Goal: Task Accomplishment & Management: Use online tool/utility

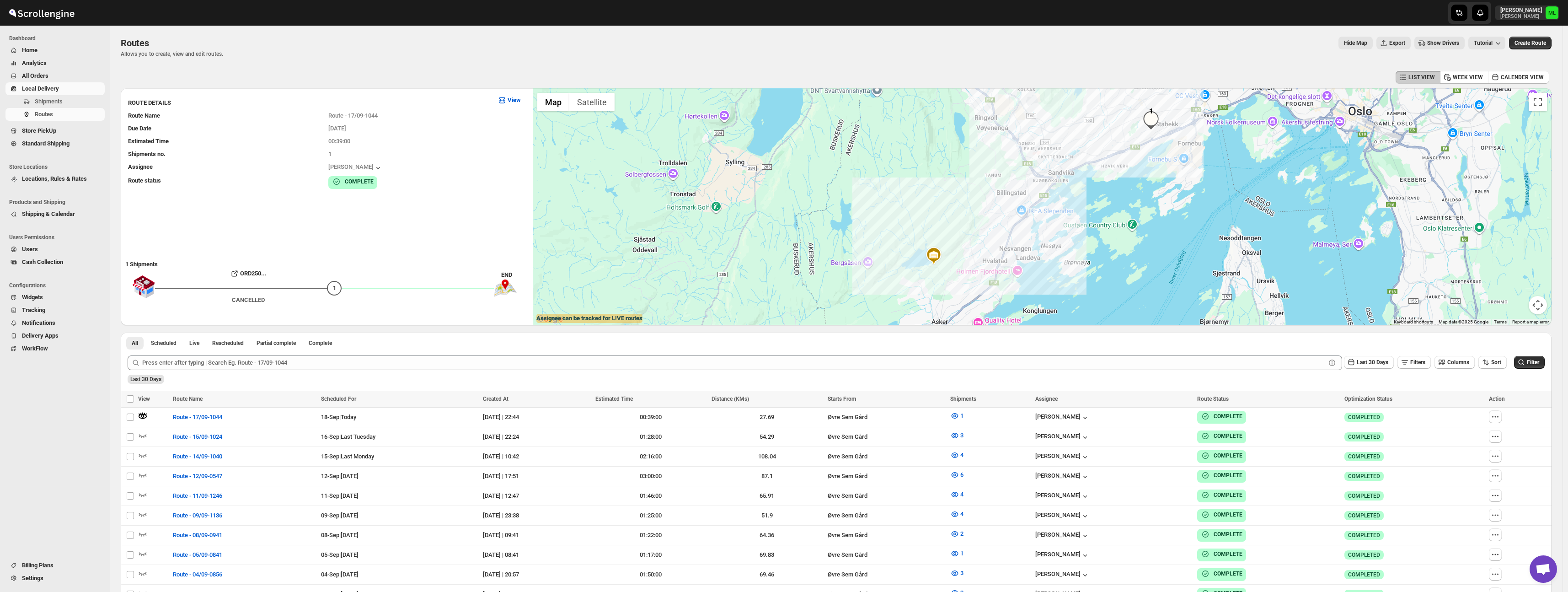
scroll to position [1, 0]
click at [61, 143] on span "Standard Shipping" at bounding box center [45, 143] width 48 height 6
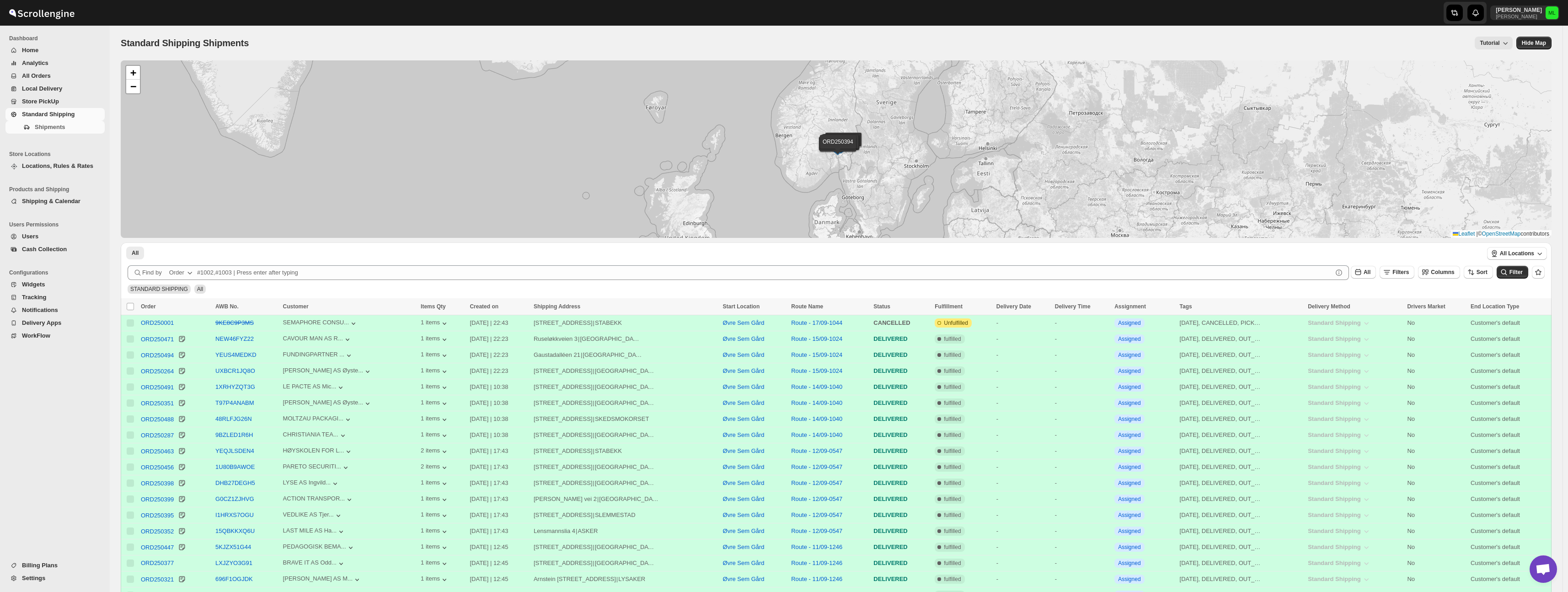
click at [49, 133] on div "Shipments" at bounding box center [52, 129] width 105 height 16
click at [56, 128] on span "Shipments" at bounding box center [49, 127] width 30 height 6
click at [56, 123] on span "Shipments" at bounding box center [69, 127] width 68 height 9
click at [43, 93] on span "Local Delivery" at bounding box center [62, 88] width 81 height 9
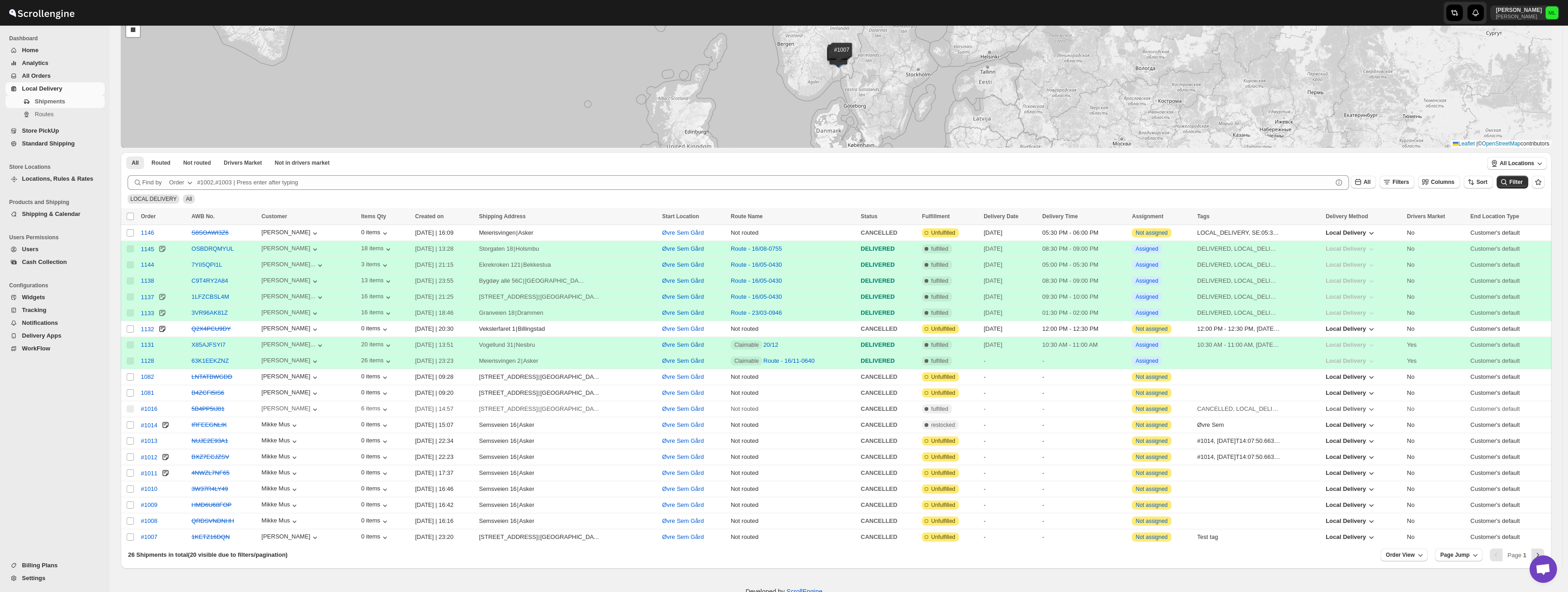
scroll to position [121, 0]
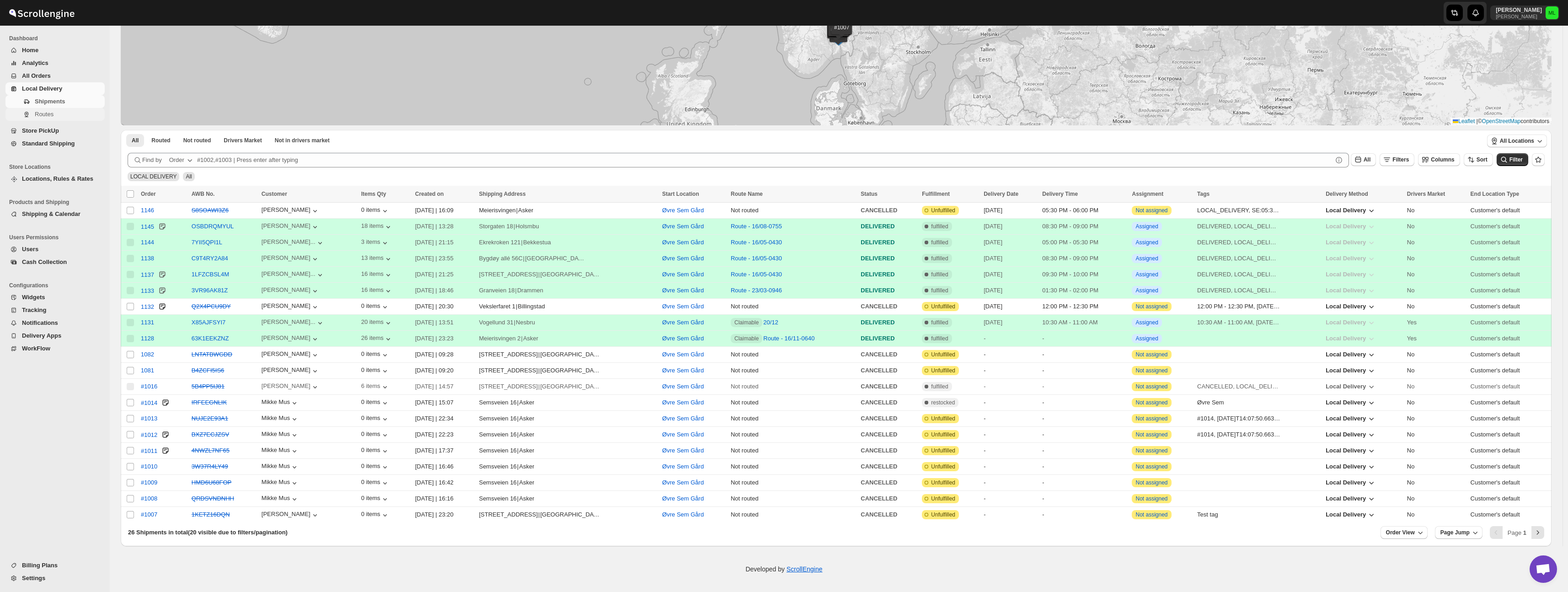
click at [51, 115] on span "Routes" at bounding box center [44, 114] width 19 height 6
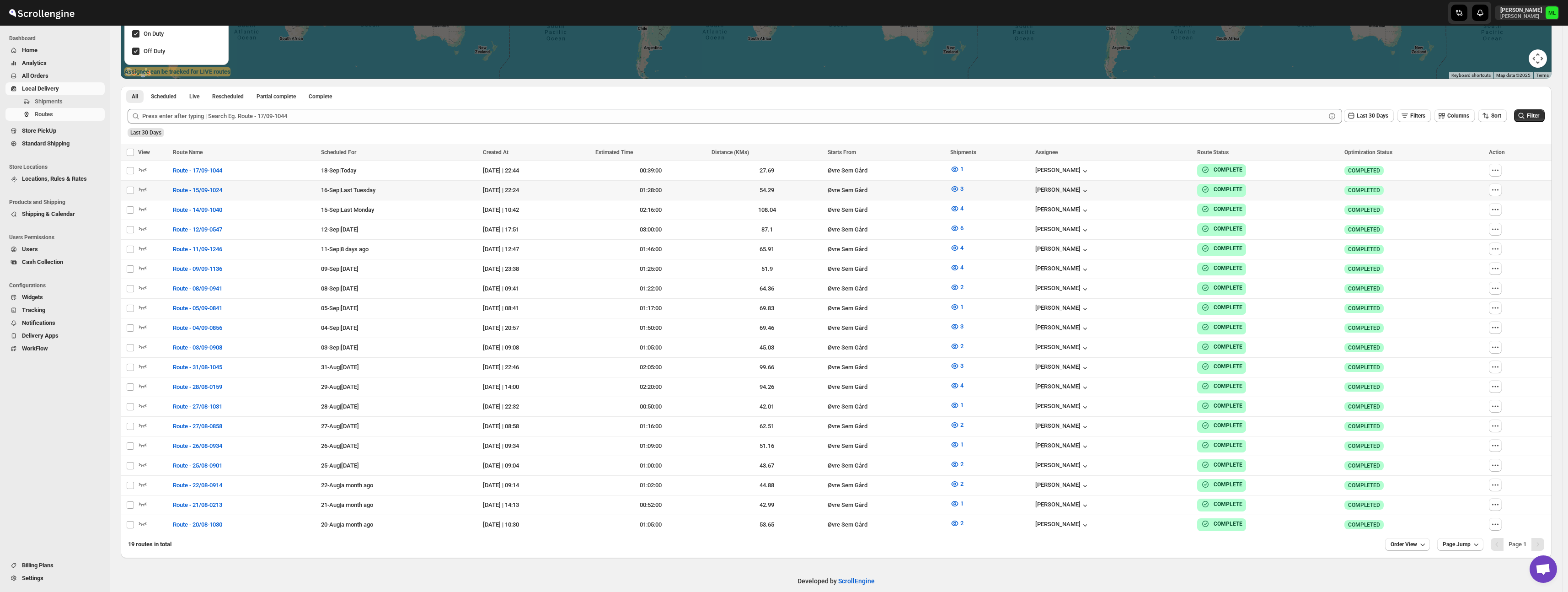
scroll to position [250, 0]
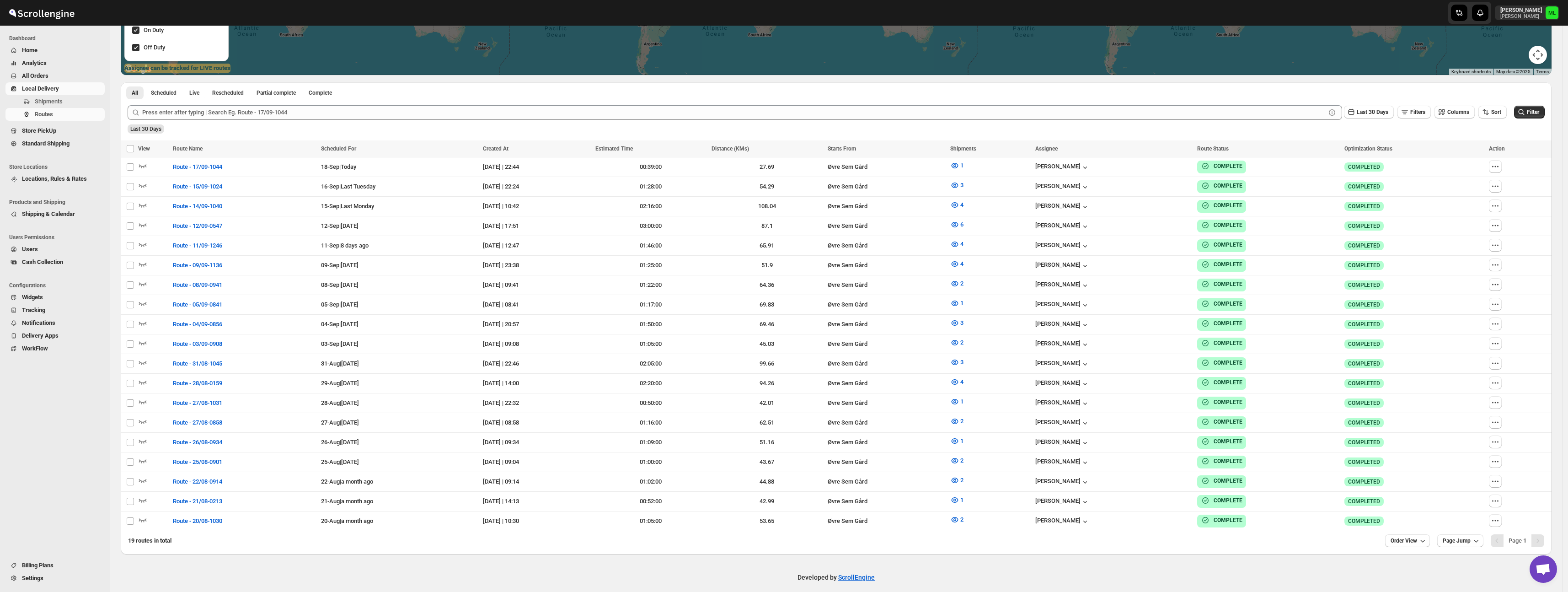
click at [65, 142] on span "Standard Shipping" at bounding box center [45, 143] width 48 height 6
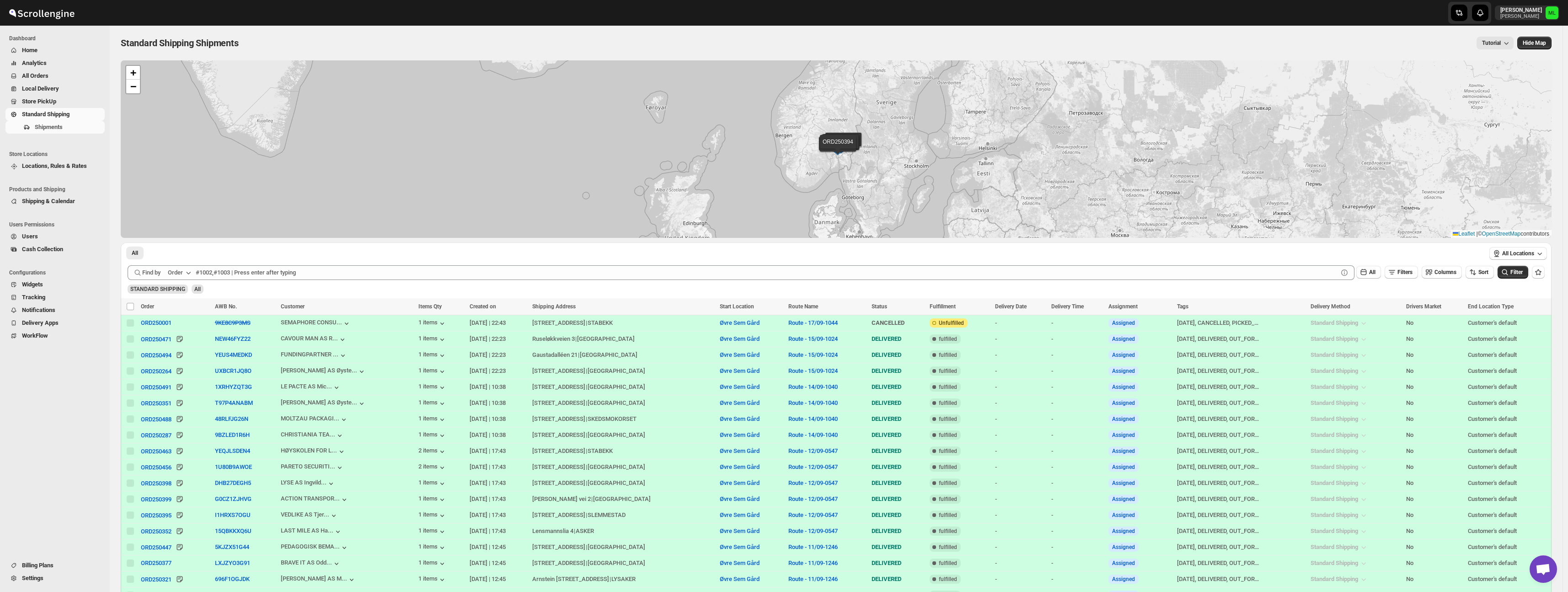
scroll to position [1, 0]
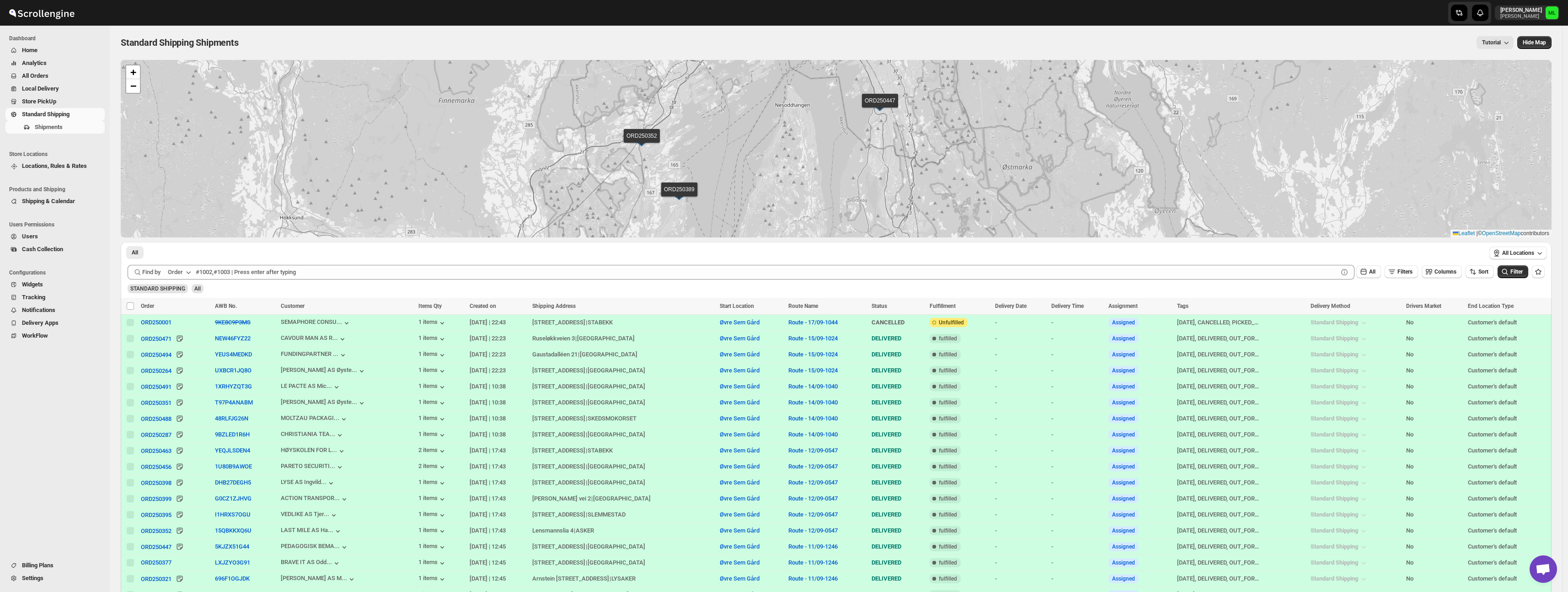
drag, startPoint x: 805, startPoint y: 124, endPoint x: 798, endPoint y: 115, distance: 11.4
click at [798, 115] on div "ORD250001 ORD250471 ORD250494 ORD250264 ORD250491 ORD250351 ORD250488 ORD250287…" at bounding box center [836, 149] width 1431 height 178
click at [40, 126] on span "Shipments" at bounding box center [48, 127] width 28 height 6
click at [42, 116] on span "Standard Shipping" at bounding box center [45, 114] width 48 height 6
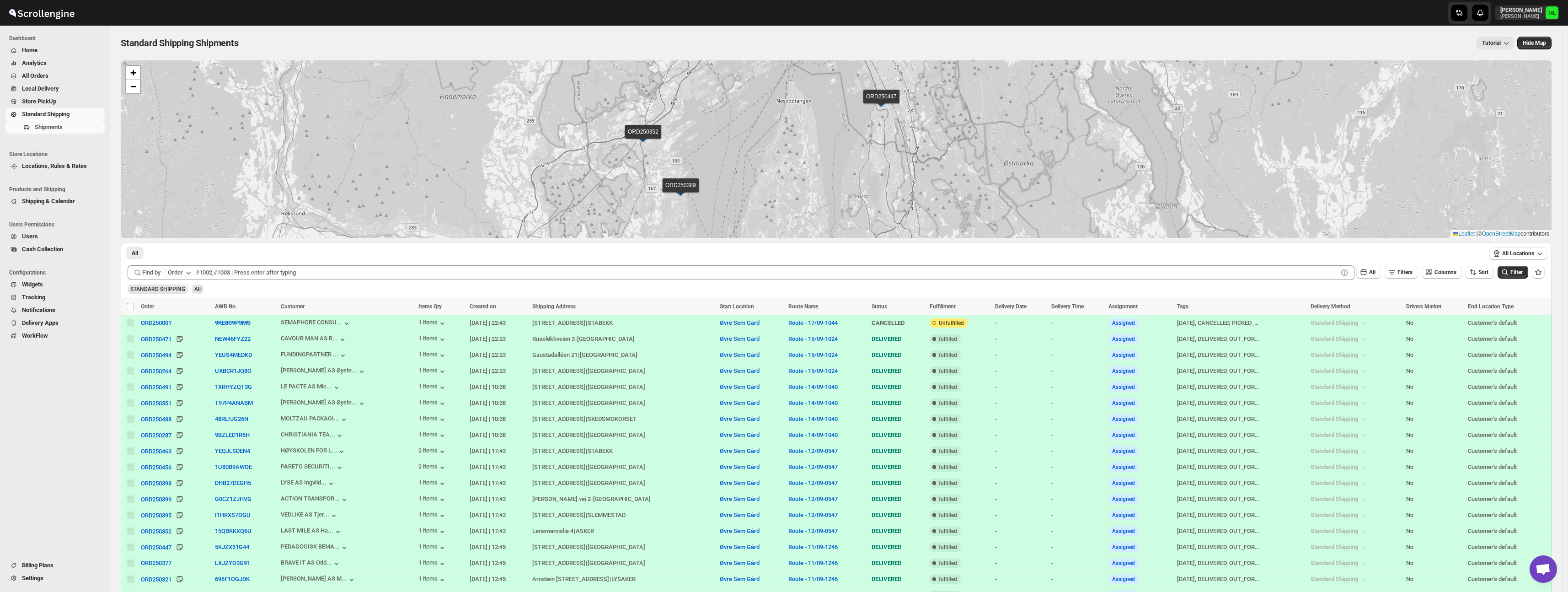
click at [42, 103] on span "Store PickUp" at bounding box center [39, 101] width 34 height 6
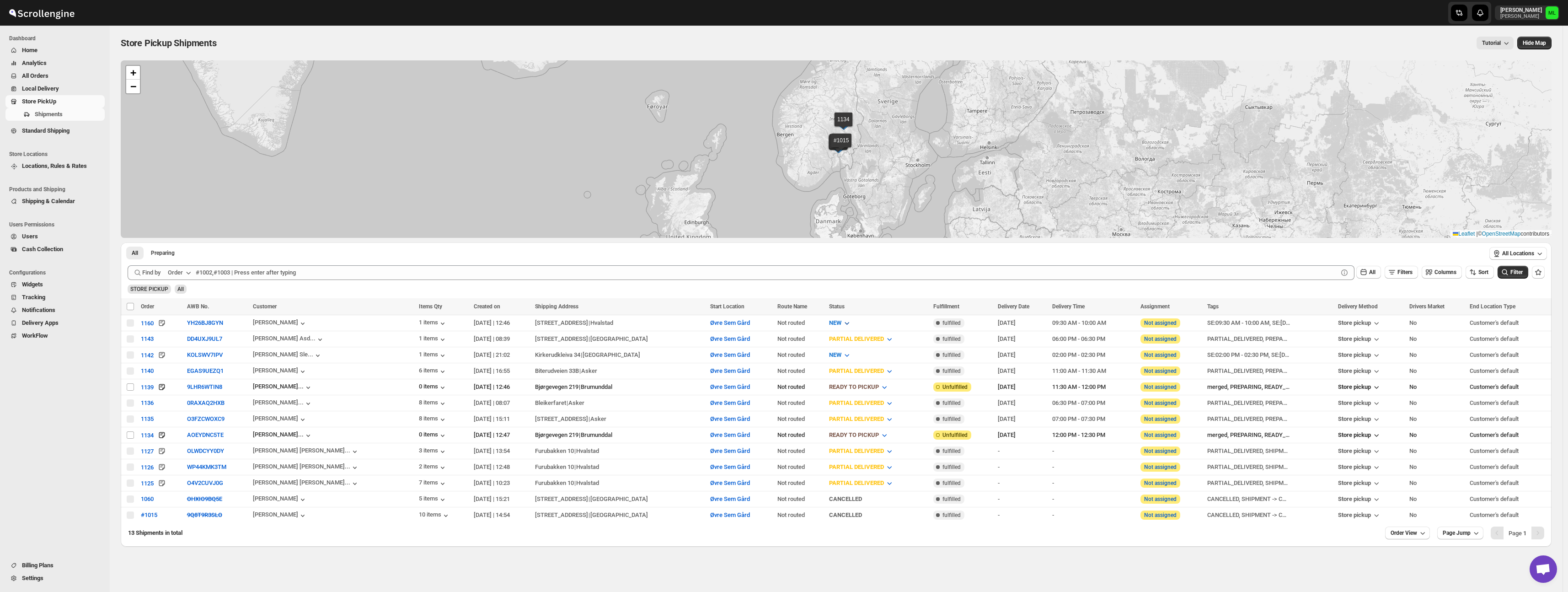
click at [842, 323] on icon "button" at bounding box center [846, 322] width 9 height 9
click at [803, 351] on button "PREPARING" at bounding box center [780, 351] width 69 height 15
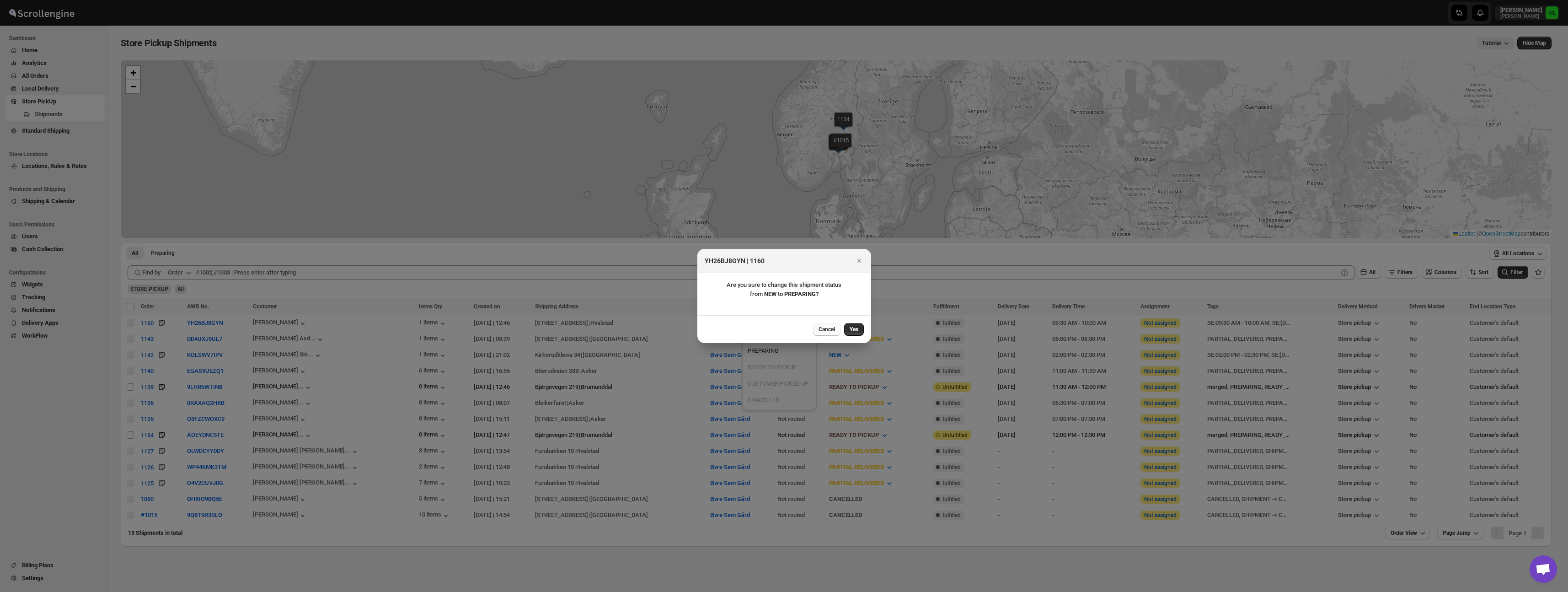
click at [829, 334] on button "Cancel" at bounding box center [827, 330] width 27 height 13
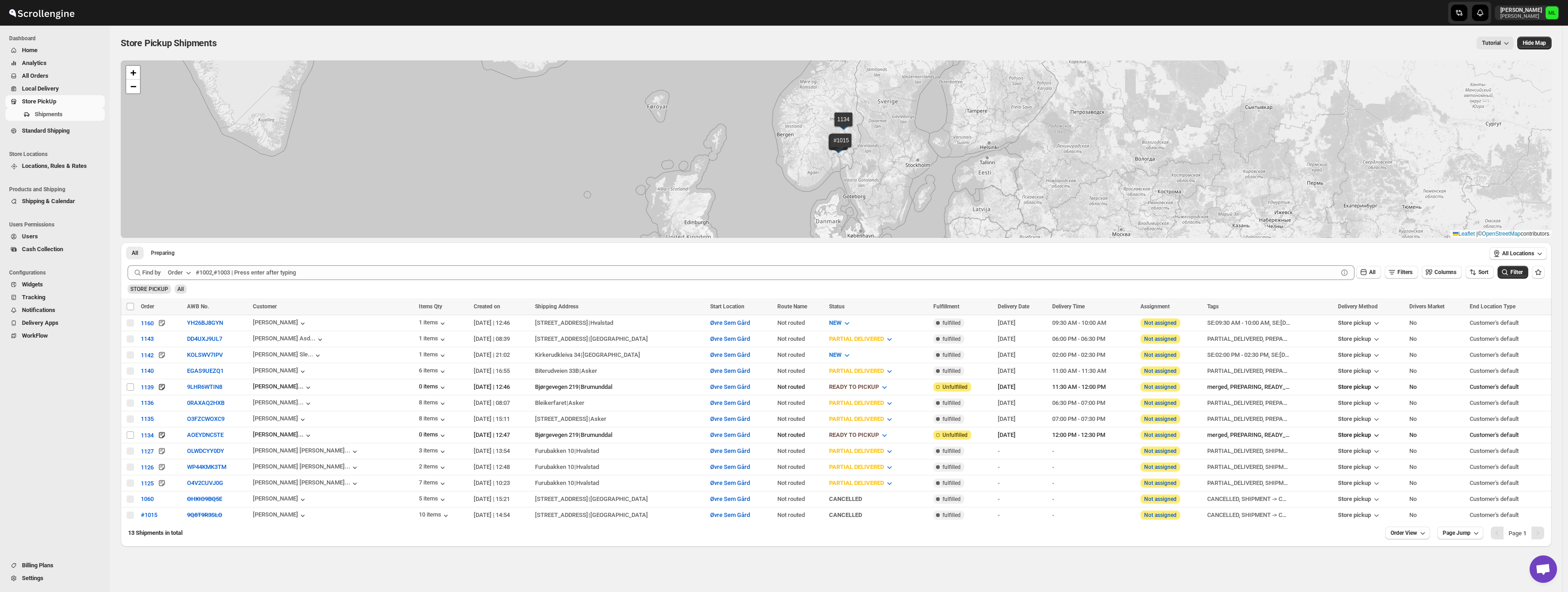
click at [825, 296] on div "Submit Find by Order All Filters Columns Sort Filter STORE PICKUP All" at bounding box center [836, 279] width 1431 height 36
click at [34, 136] on link "Standard Shipping" at bounding box center [55, 131] width 99 height 13
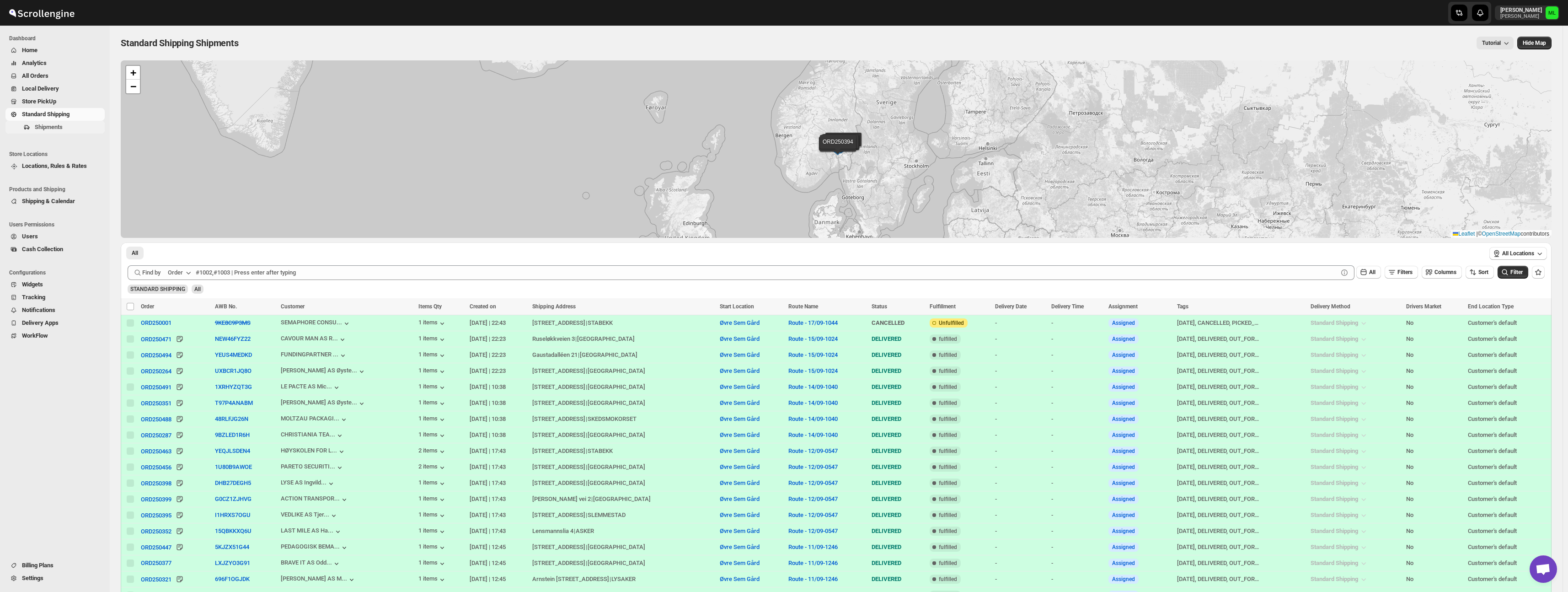
click at [57, 129] on span "Shipments" at bounding box center [48, 127] width 28 height 6
click at [54, 118] on span "Standard Shipping" at bounding box center [62, 114] width 81 height 9
click at [40, 168] on span "Locations, Rules & Rates" at bounding box center [57, 166] width 71 height 6
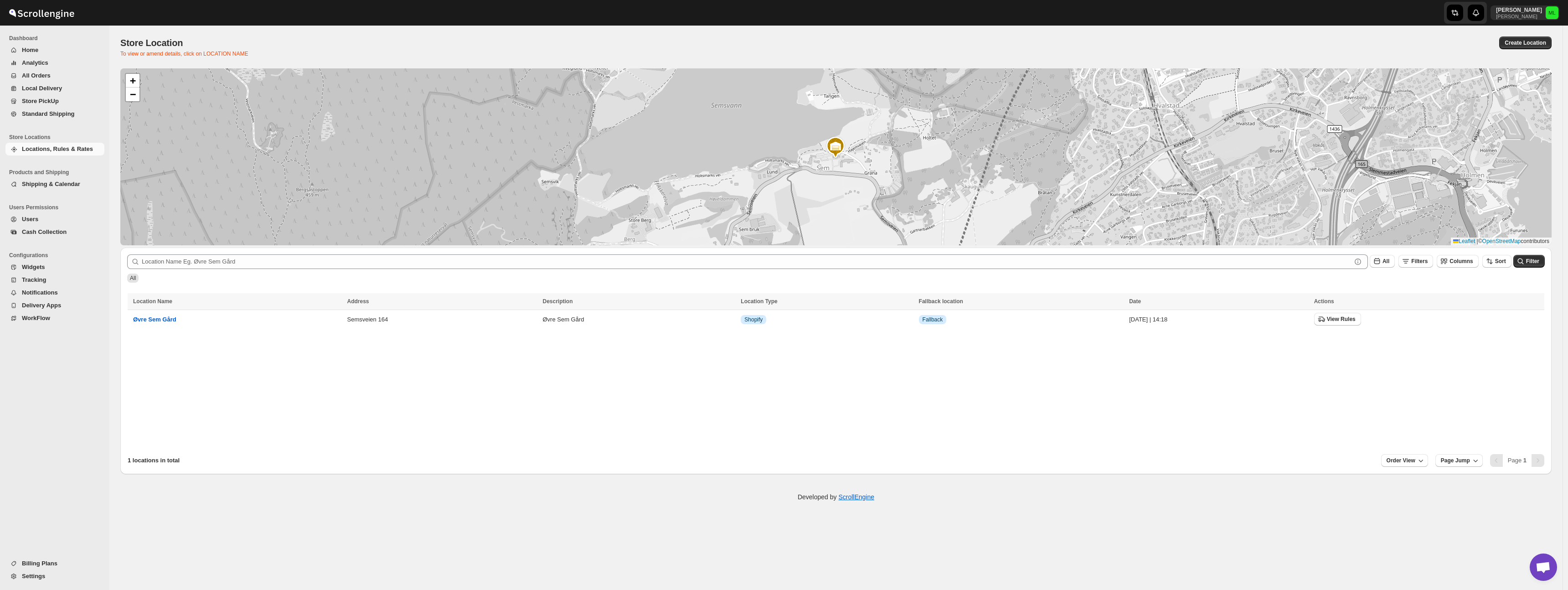
click at [38, 113] on span "Standard Shipping" at bounding box center [48, 113] width 53 height 6
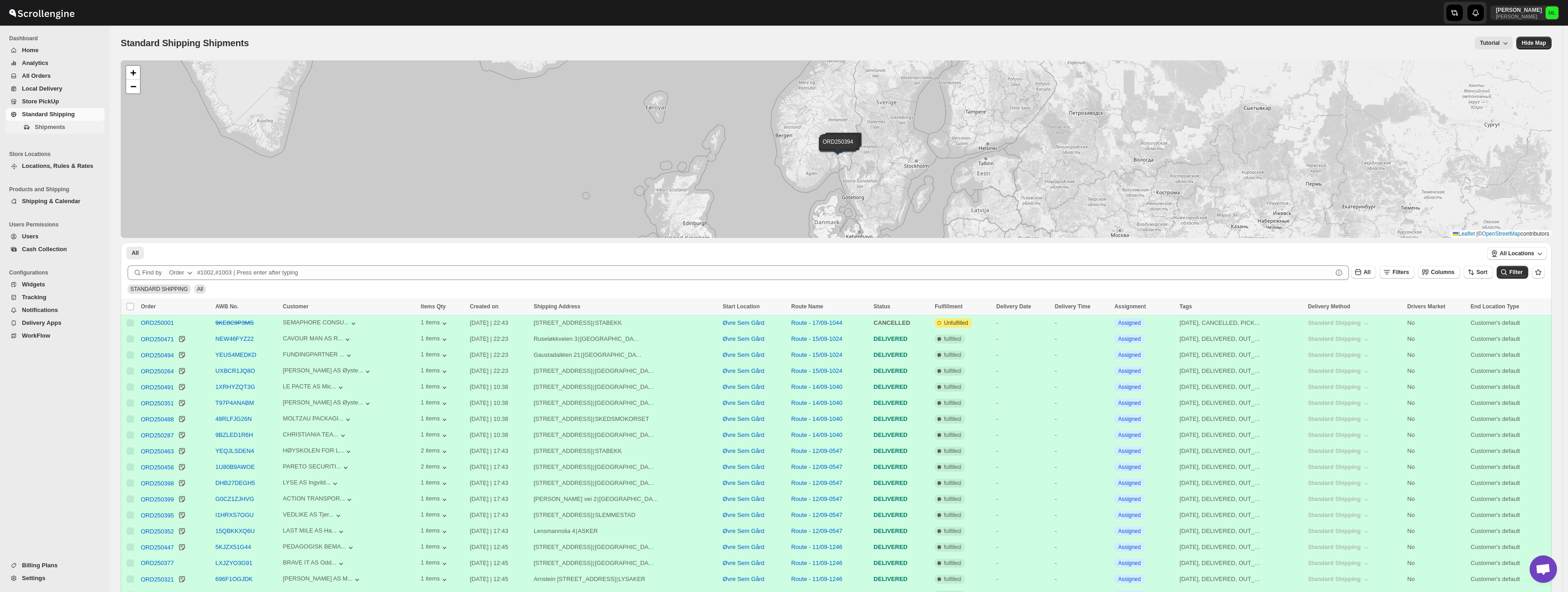
click at [48, 127] on span "Shipments" at bounding box center [49, 127] width 30 height 6
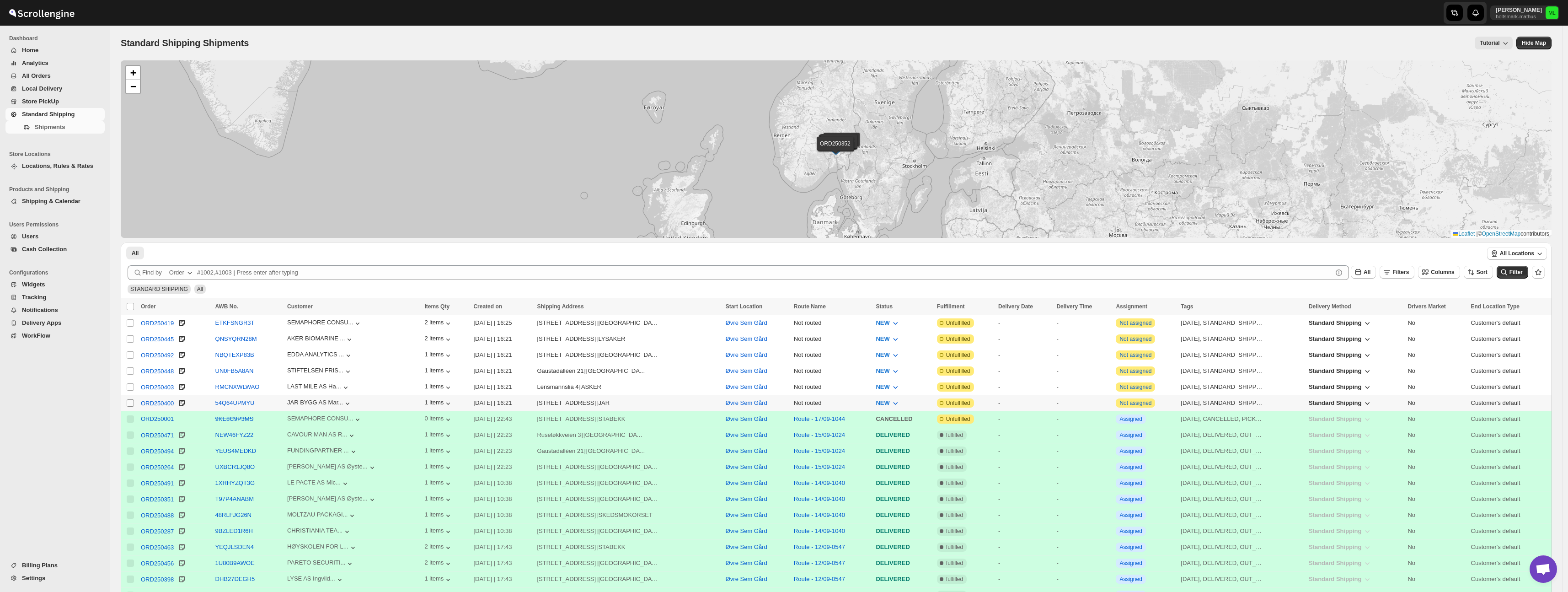
click at [131, 405] on input "Select shipment" at bounding box center [130, 403] width 7 height 7
checkbox input "true"
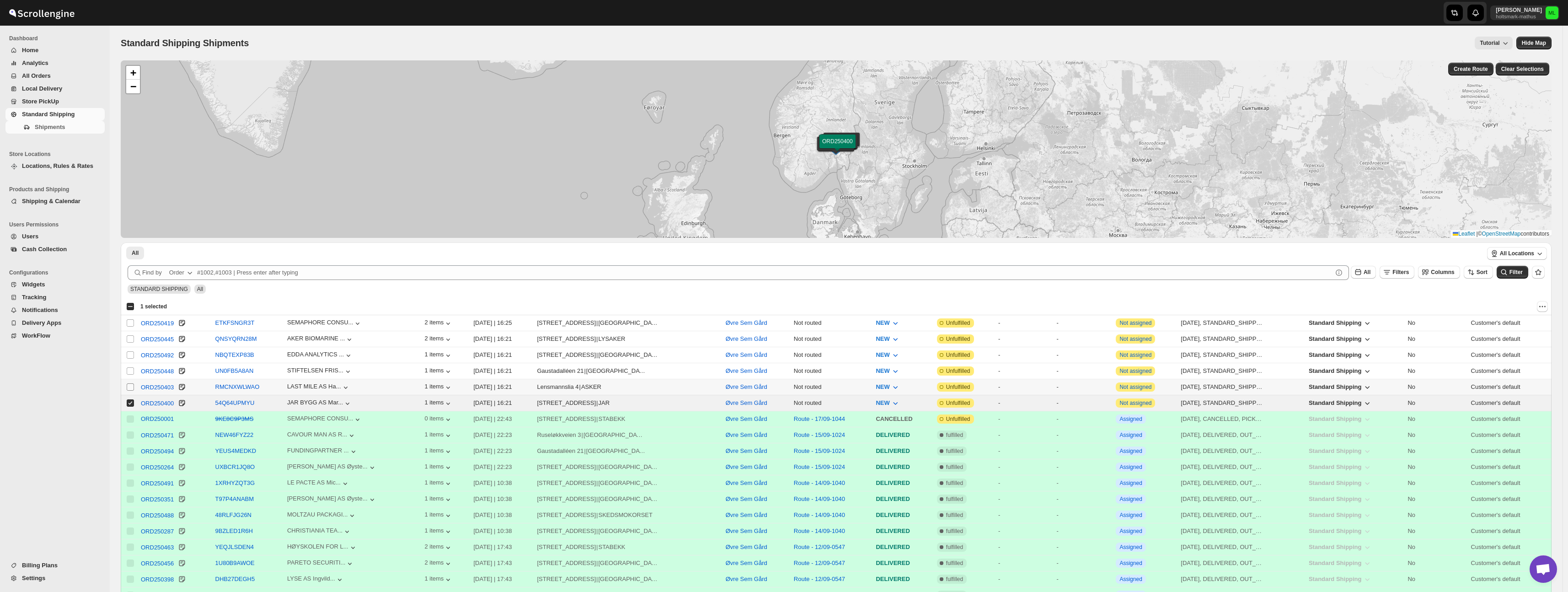
click at [130, 388] on input "Select shipment" at bounding box center [130, 387] width 7 height 7
checkbox input "true"
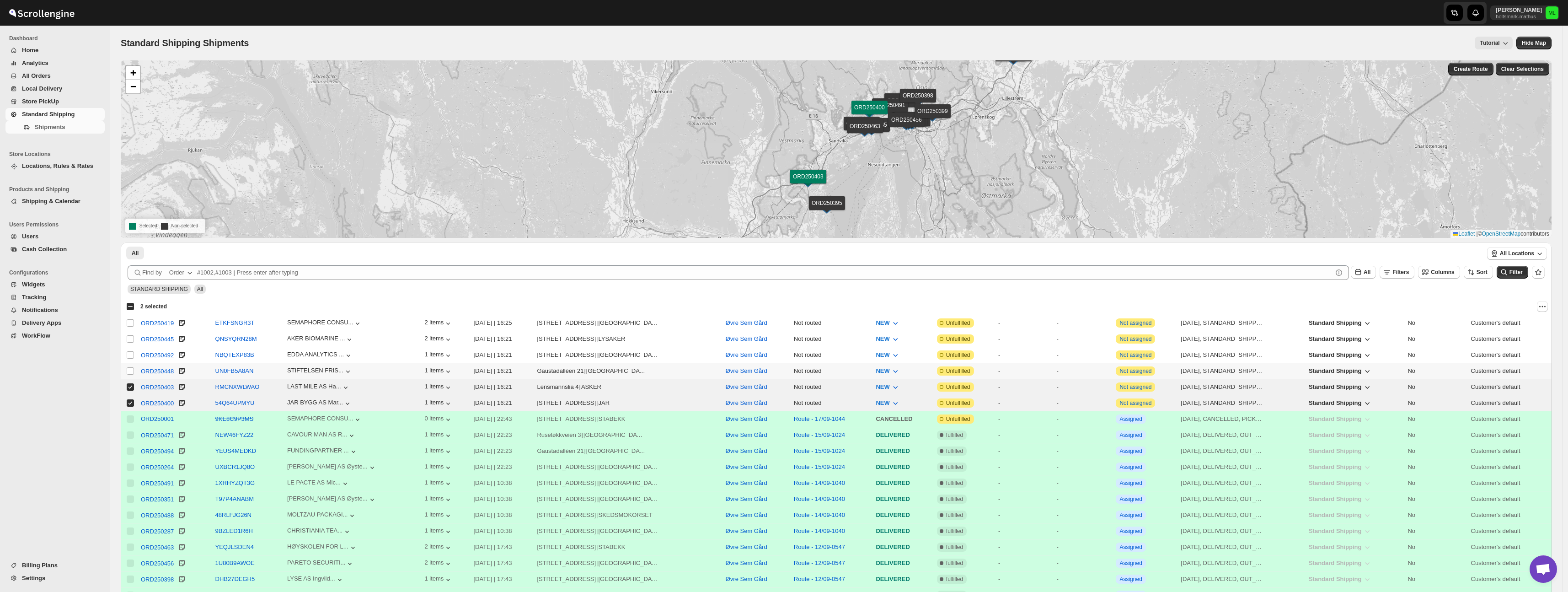
drag, startPoint x: 129, startPoint y: 370, endPoint x: 129, endPoint y: 363, distance: 7.0
click at [129, 370] on input "Select shipment" at bounding box center [130, 371] width 7 height 7
checkbox input "true"
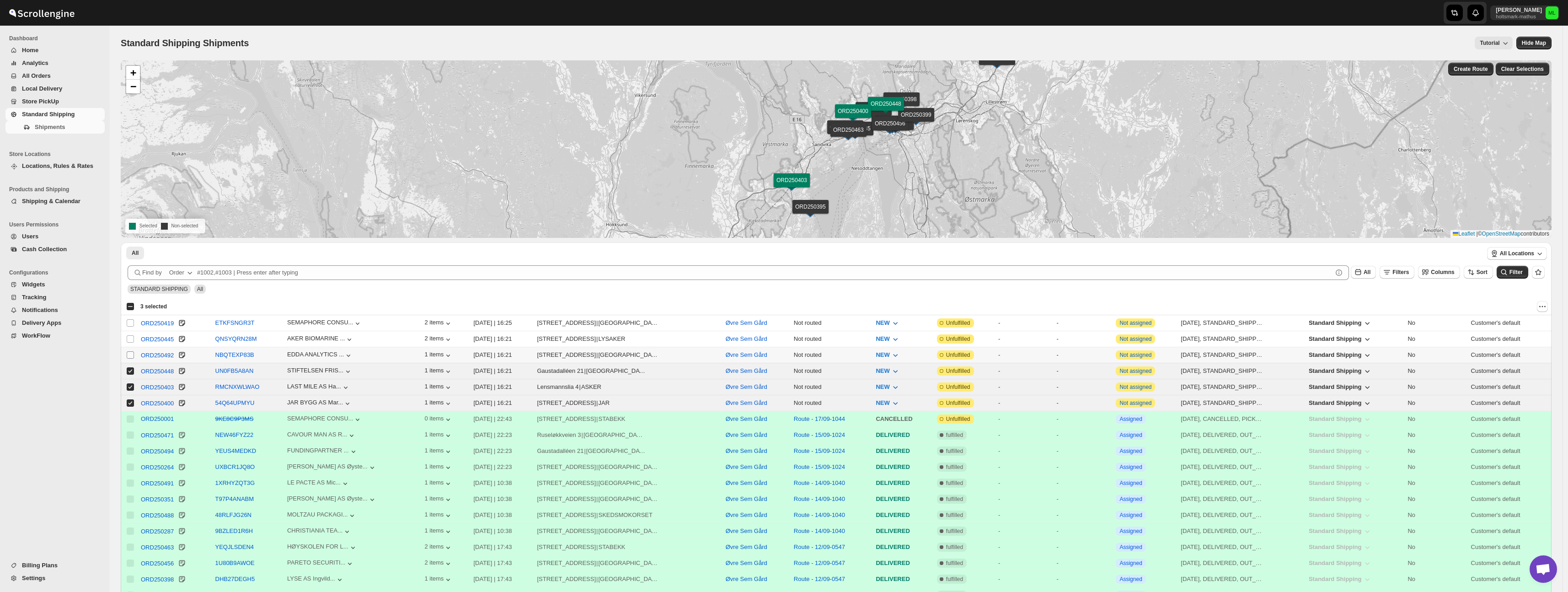
click at [131, 351] on input "Select shipment" at bounding box center [130, 355] width 7 height 7
checkbox input "true"
drag, startPoint x: 135, startPoint y: 335, endPoint x: 133, endPoint y: 330, distance: 5.4
click at [134, 334] on div "Select shipment" at bounding box center [130, 338] width 9 height 8
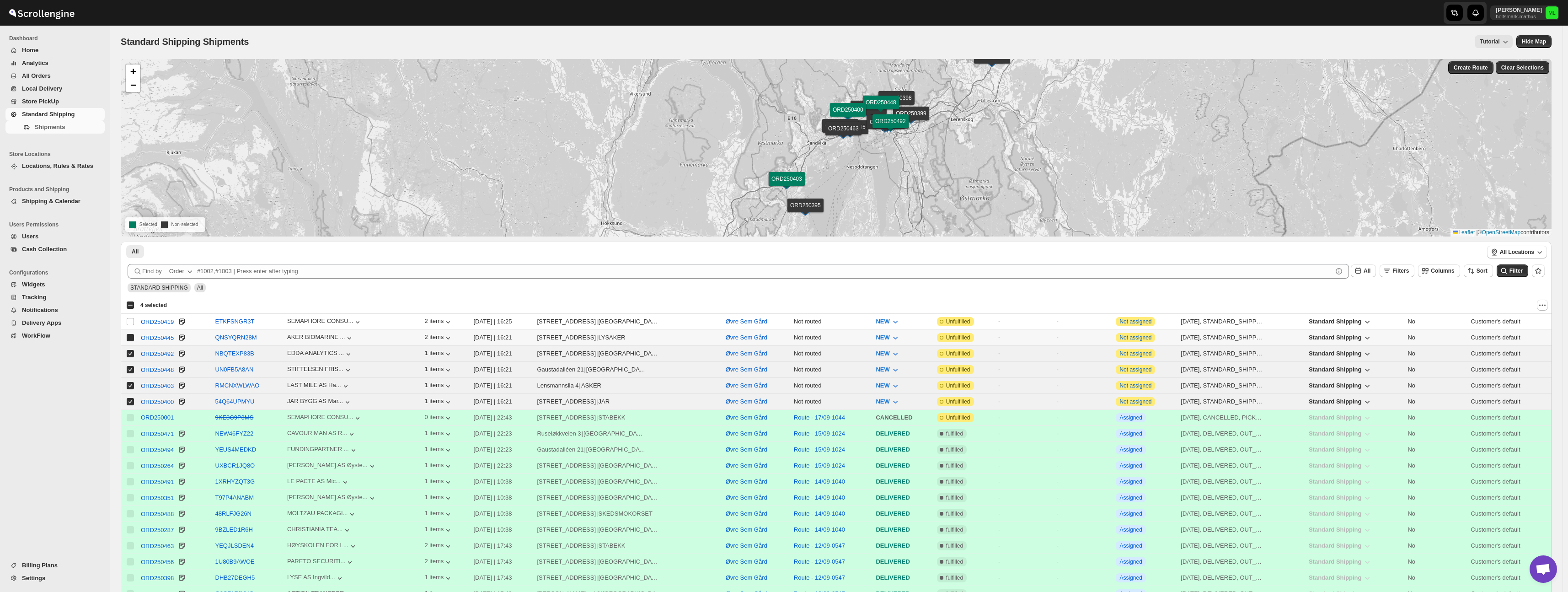
checkbox input "true"
click at [132, 321] on input "Select shipment" at bounding box center [130, 322] width 7 height 7
checkbox input "true"
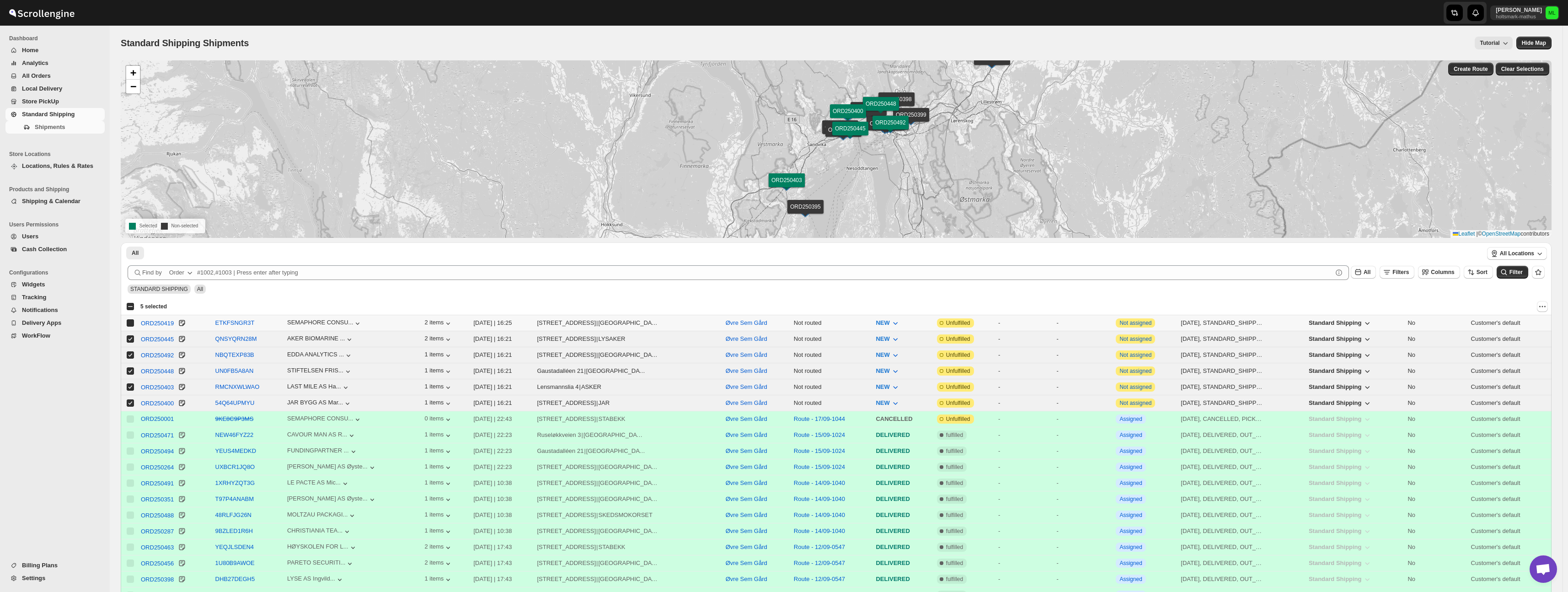
checkbox input "true"
click at [1469, 73] on button "Create Route" at bounding box center [1471, 69] width 45 height 13
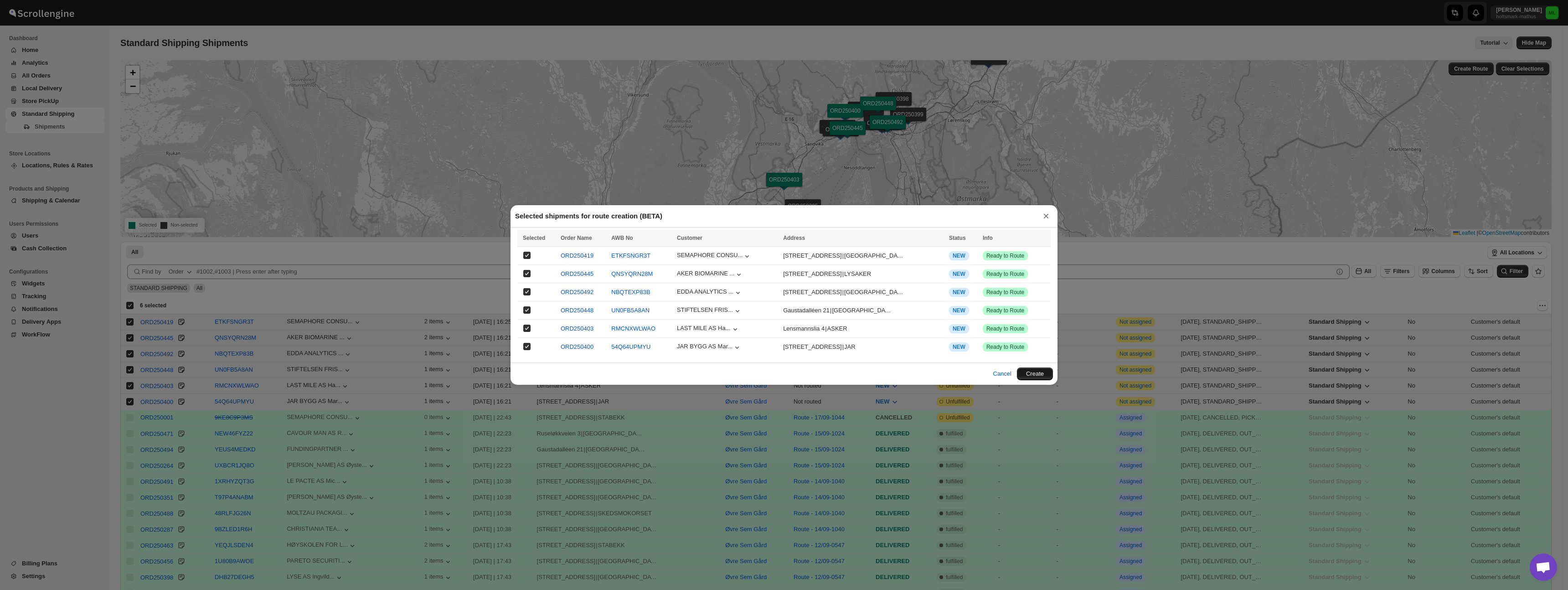
click at [1029, 373] on button "Create" at bounding box center [1035, 374] width 36 height 13
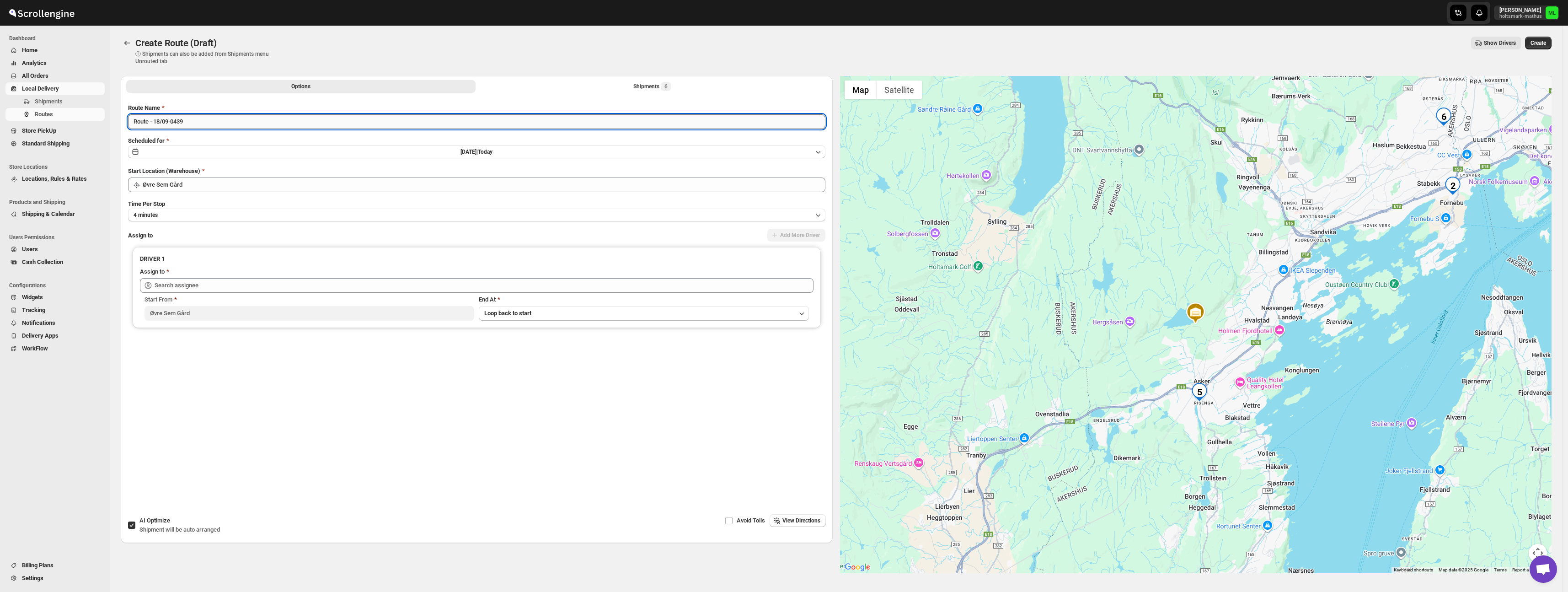
click at [164, 121] on input "Route - 18/09-0439" at bounding box center [477, 122] width 698 height 15
type input "Route - 19/09-0439"
click at [220, 212] on button "4 minutes" at bounding box center [477, 215] width 698 height 13
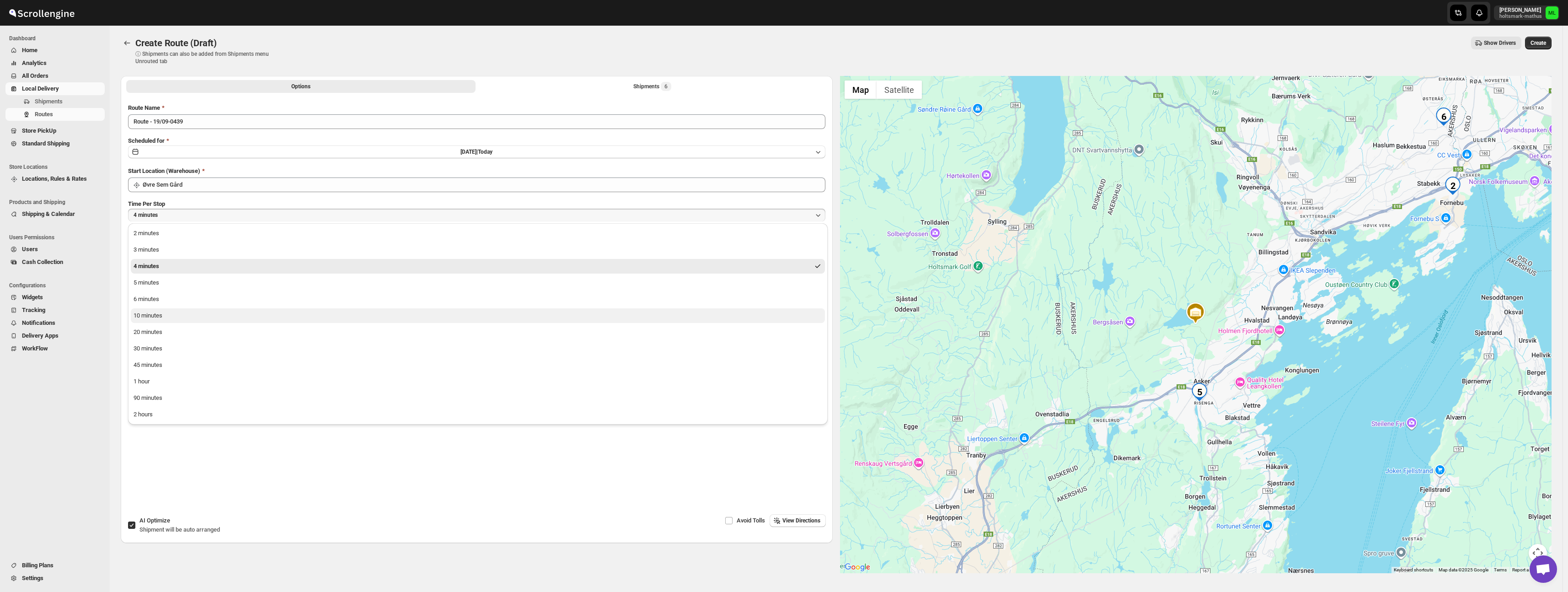
click at [249, 313] on button "10 minutes" at bounding box center [478, 316] width 694 height 15
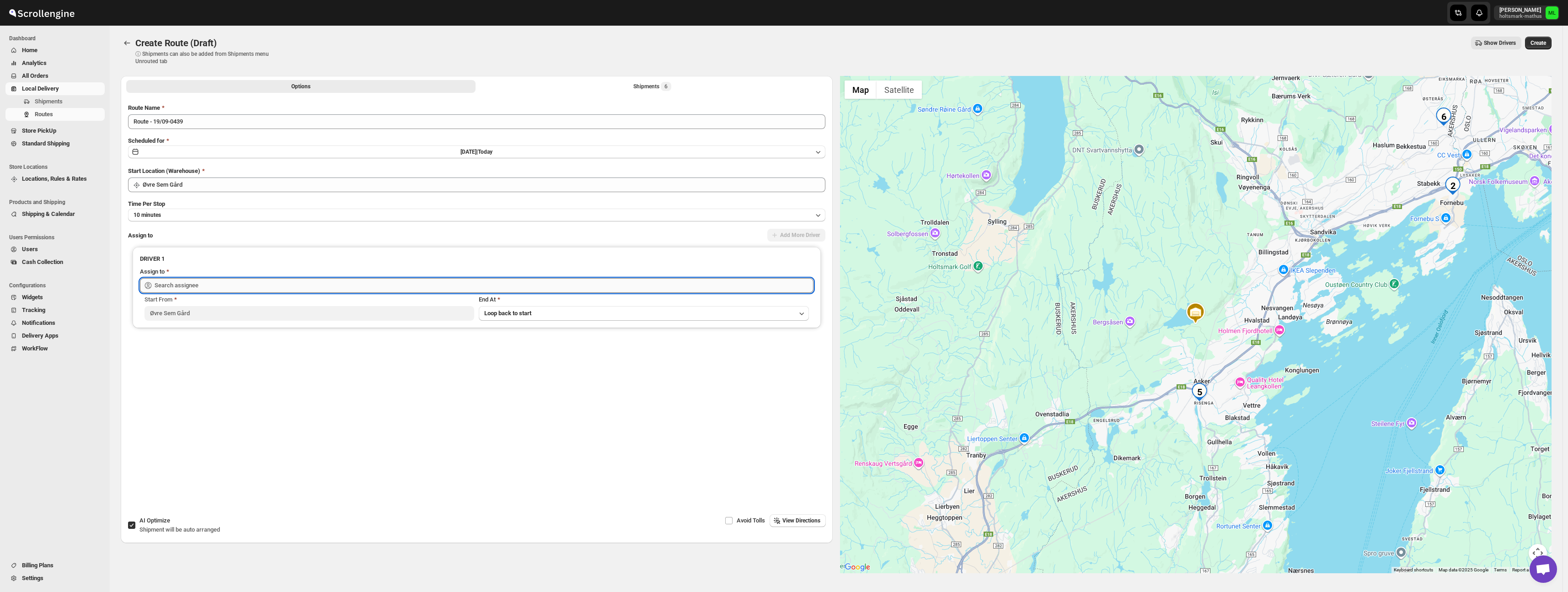
click at [233, 284] on input "text" at bounding box center [484, 285] width 659 height 15
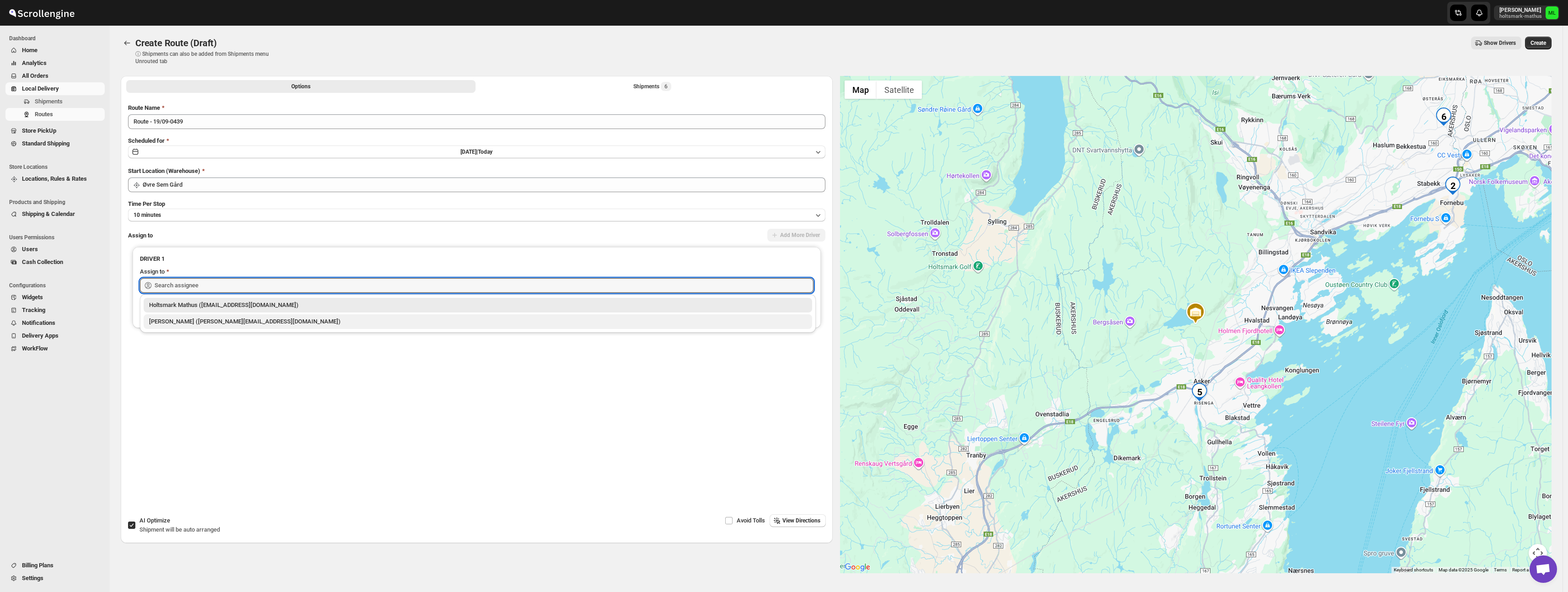
click at [233, 321] on div "Michael Lunga (michael@holtsmat.no)" at bounding box center [478, 321] width 658 height 9
type input "Michael Lunga (michael@holtsmat.no)"
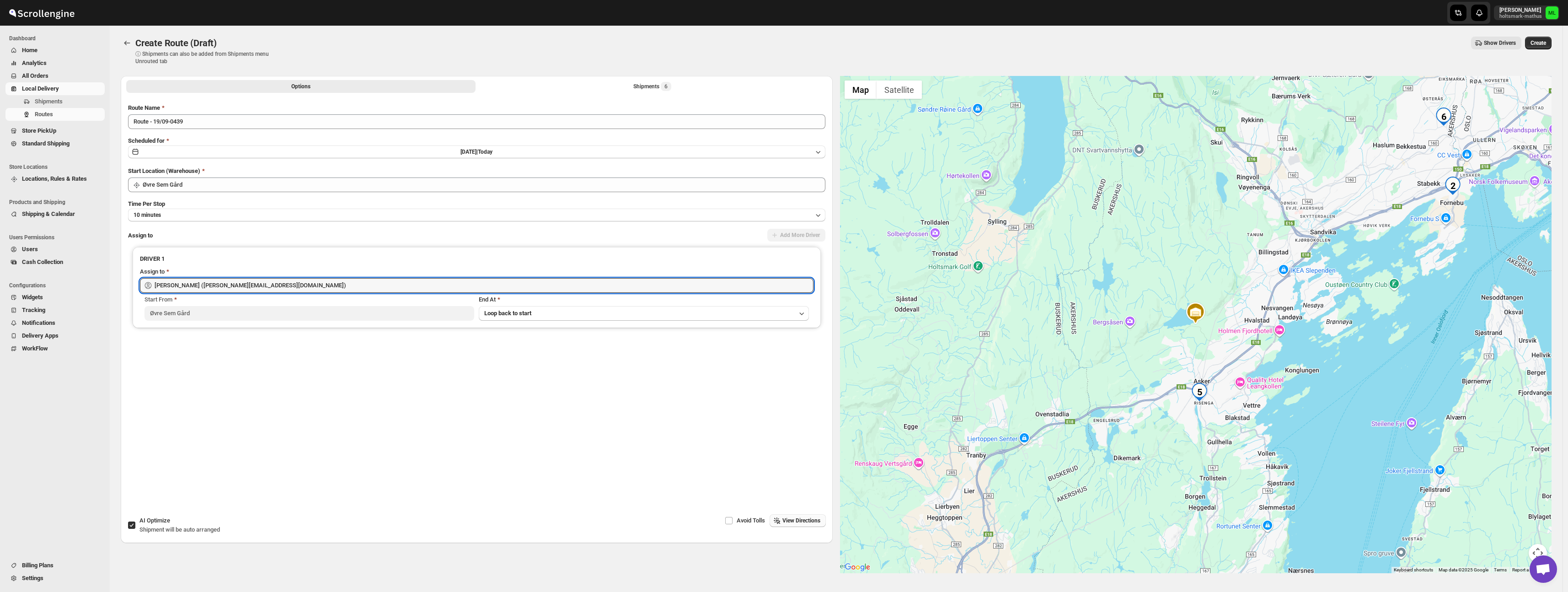
click at [786, 524] on span "View Directions" at bounding box center [801, 520] width 38 height 7
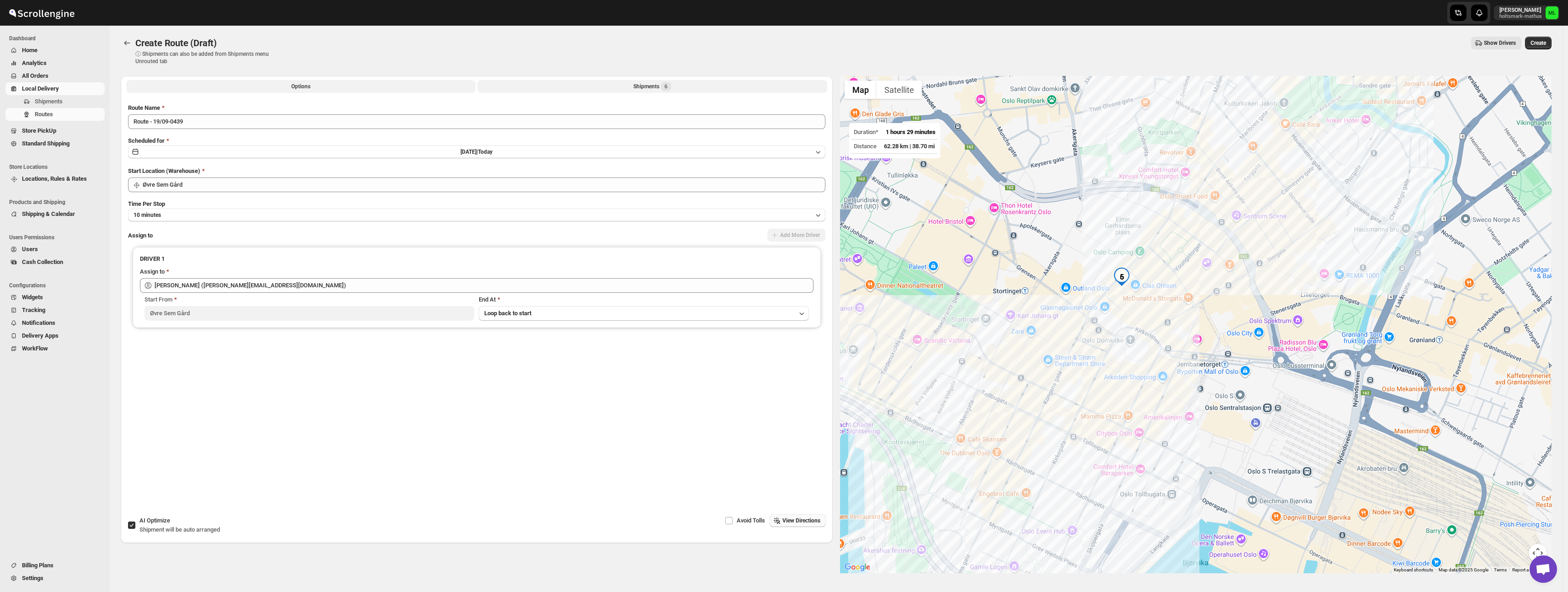
click at [631, 81] on button "Shipments 6" at bounding box center [652, 86] width 350 height 13
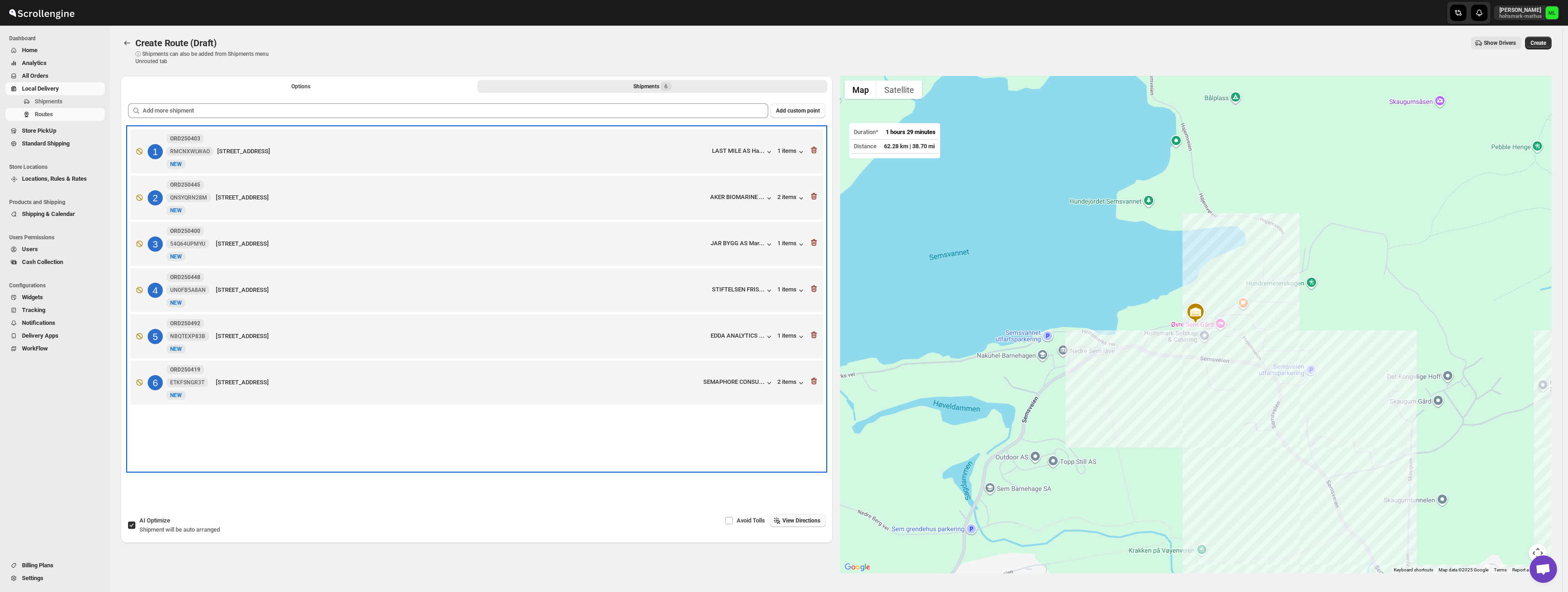
click at [503, 341] on div "Møllergata 6, OSLO, 0350, Norway" at bounding box center [461, 336] width 491 height 9
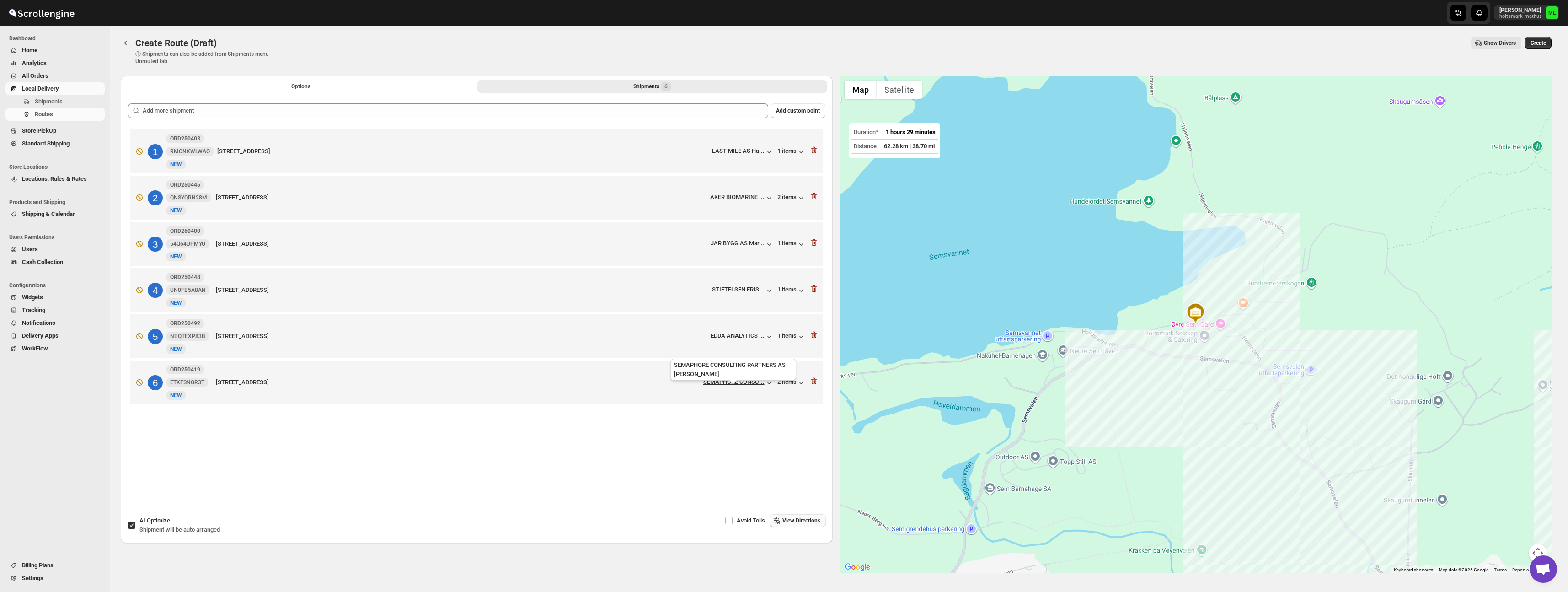
click at [749, 385] on div "SEMAPHORE CONSU..." at bounding box center [734, 381] width 61 height 6
click at [758, 385] on div "SEMAPHORE CONSU..." at bounding box center [734, 381] width 61 height 6
click at [682, 467] on span "View Customer" at bounding box center [678, 466] width 37 height 7
click at [128, 42] on icon "Routes" at bounding box center [127, 43] width 9 height 9
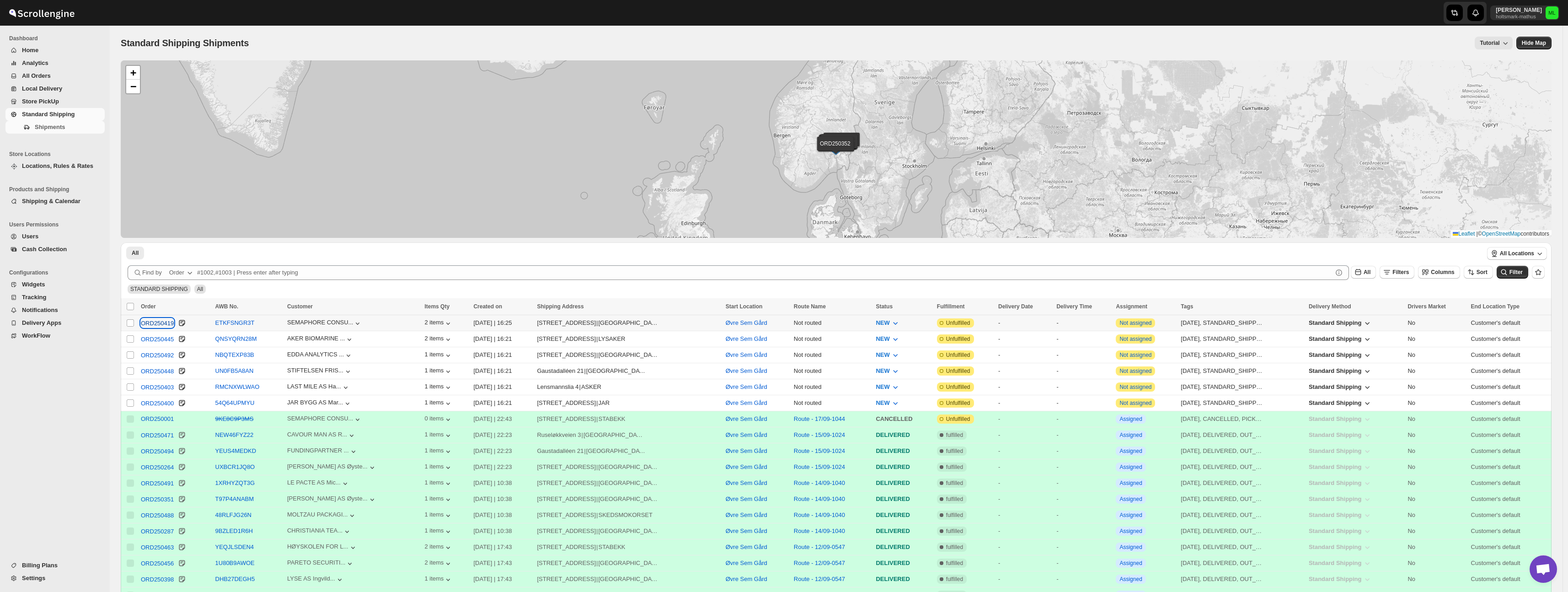
click at [161, 325] on div "ORD250419" at bounding box center [157, 323] width 33 height 6
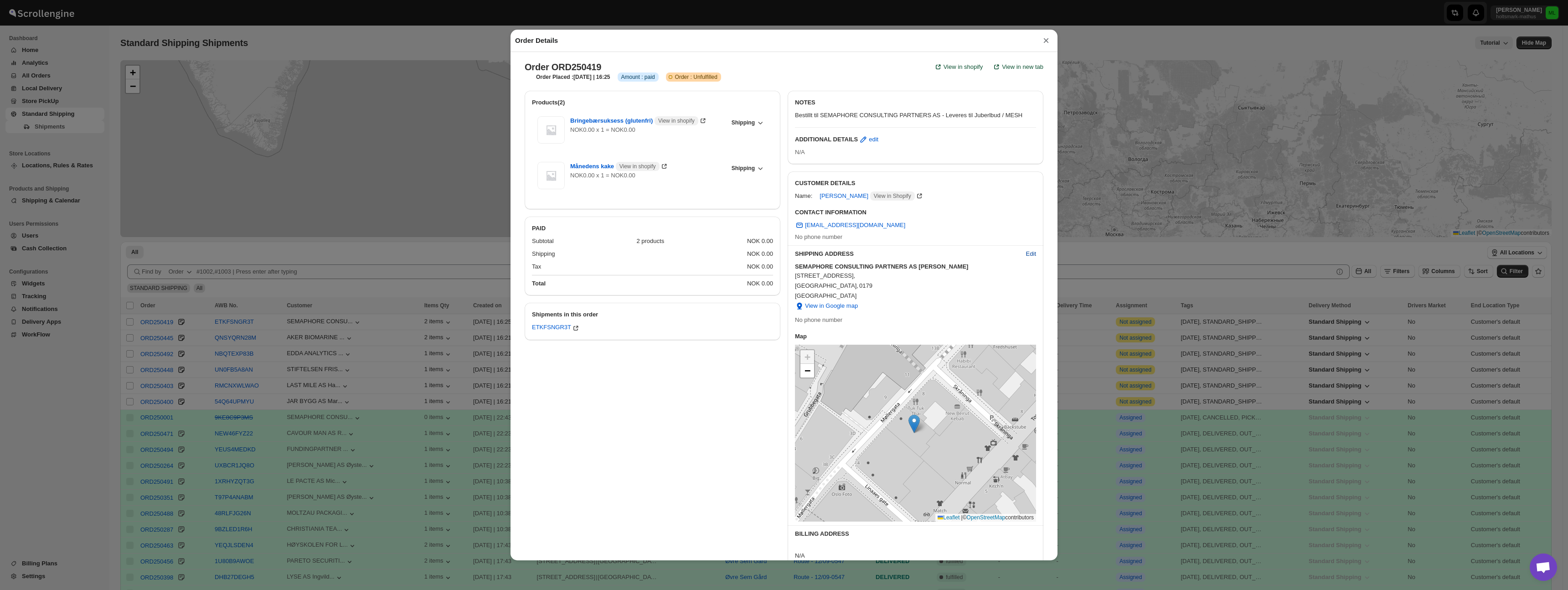
click at [1026, 256] on span "Edit" at bounding box center [1031, 254] width 10 height 9
select select "NO"
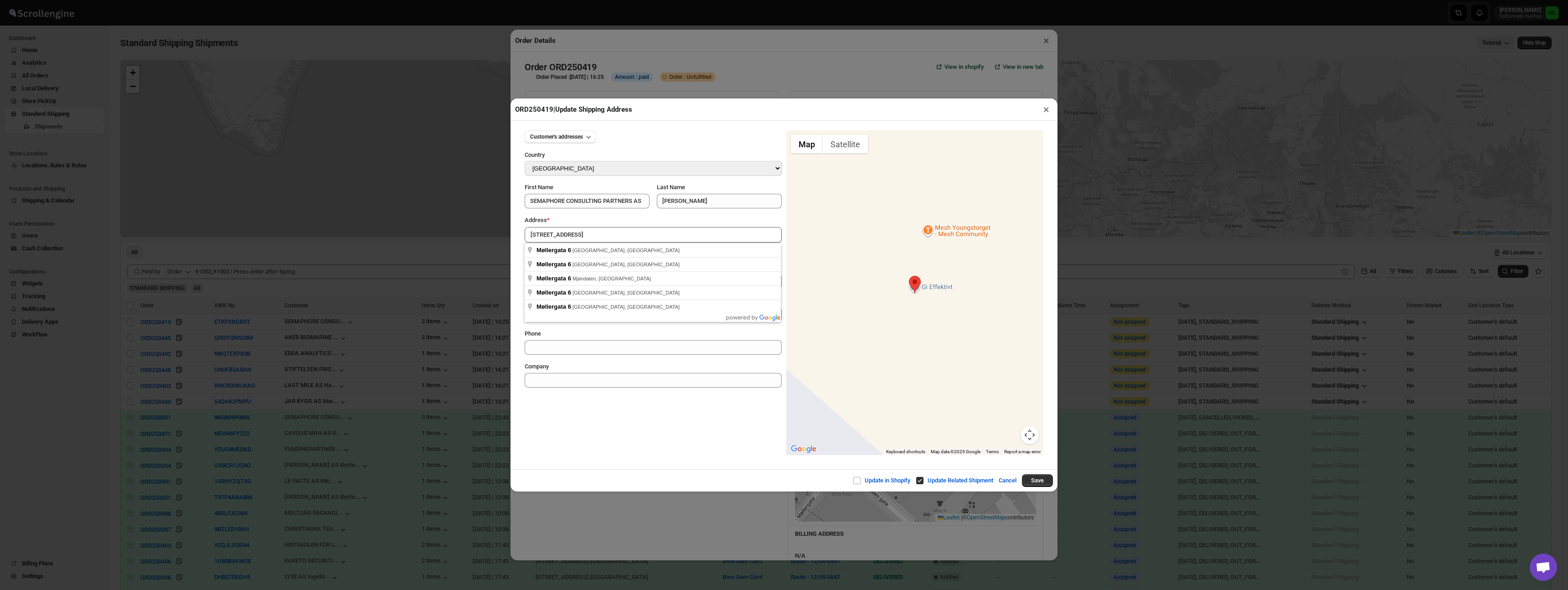
click at [636, 141] on div "Customer's addresses" at bounding box center [652, 137] width 257 height 13
click at [567, 139] on span "Customer's addresses" at bounding box center [557, 136] width 53 height 7
click at [998, 485] on button "Cancel" at bounding box center [1007, 481] width 29 height 19
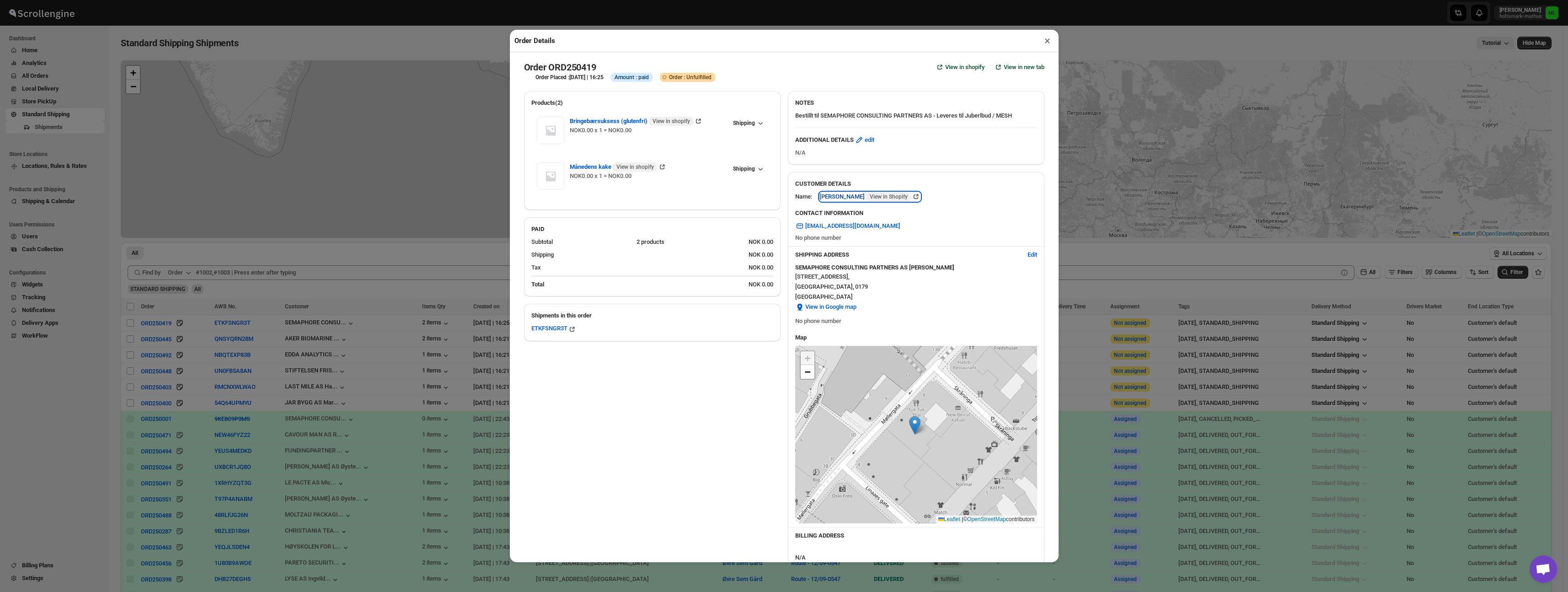
click at [896, 194] on span "View in Shopify" at bounding box center [888, 196] width 38 height 7
